Goal: Find specific page/section: Find specific page/section

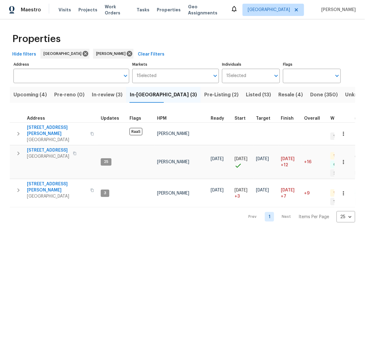
click at [250, 35] on div "Properties" at bounding box center [183, 39] width 346 height 20
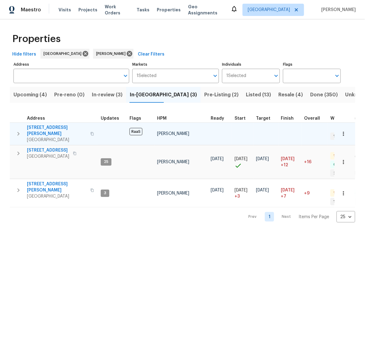
click at [46, 127] on span "[STREET_ADDRESS][PERSON_NAME]" at bounding box center [57, 130] width 60 height 12
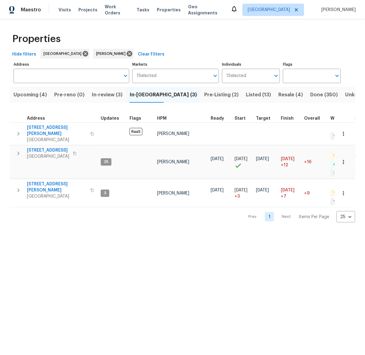
click at [262, 232] on html "Maestro Visits Projects Work Orders Tasks Properties Geo Assignments Houston [P…" at bounding box center [182, 116] width 365 height 232
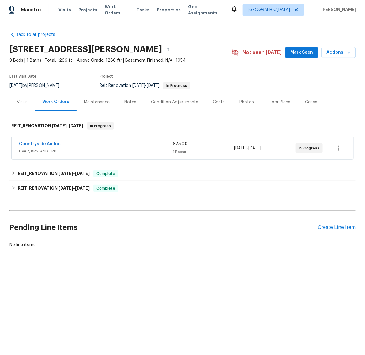
click at [263, 249] on div "Back to all projects 2112 Dewberry Ln, Pasadena, TX 77502 3 Beds | 1 Baths | To…" at bounding box center [183, 140] width 346 height 226
